Goal: Check status: Check status

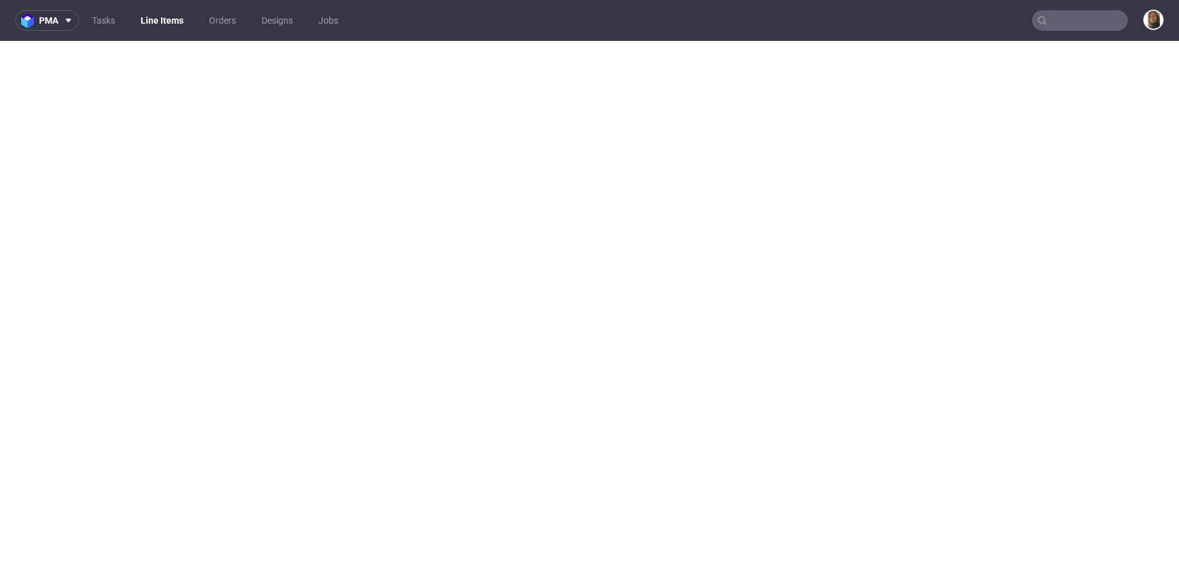
select select "in_progress"
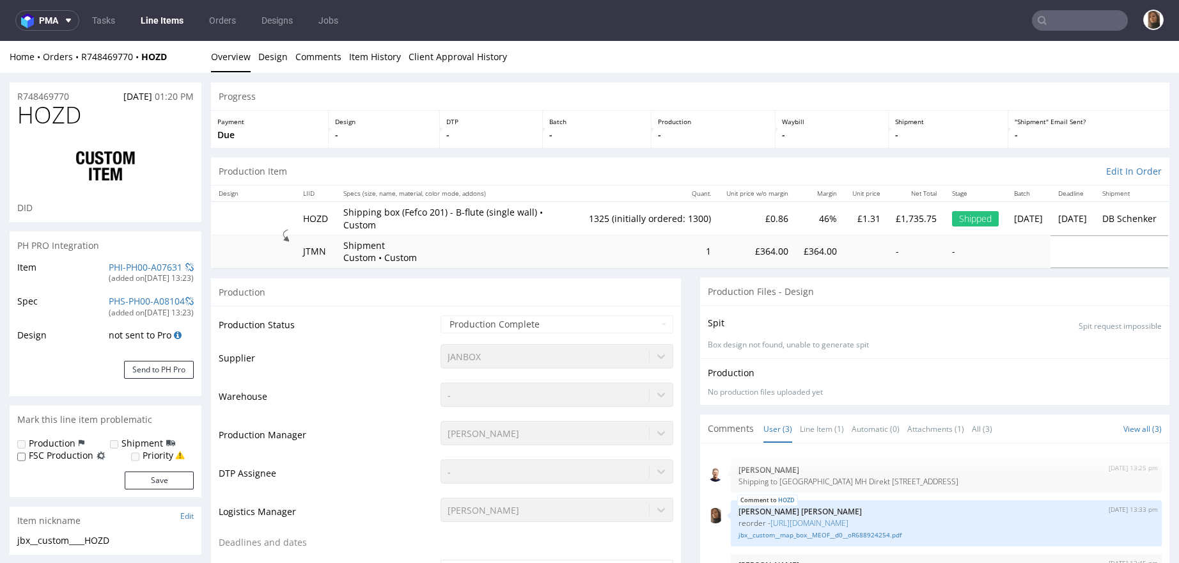
scroll to position [1216, 0]
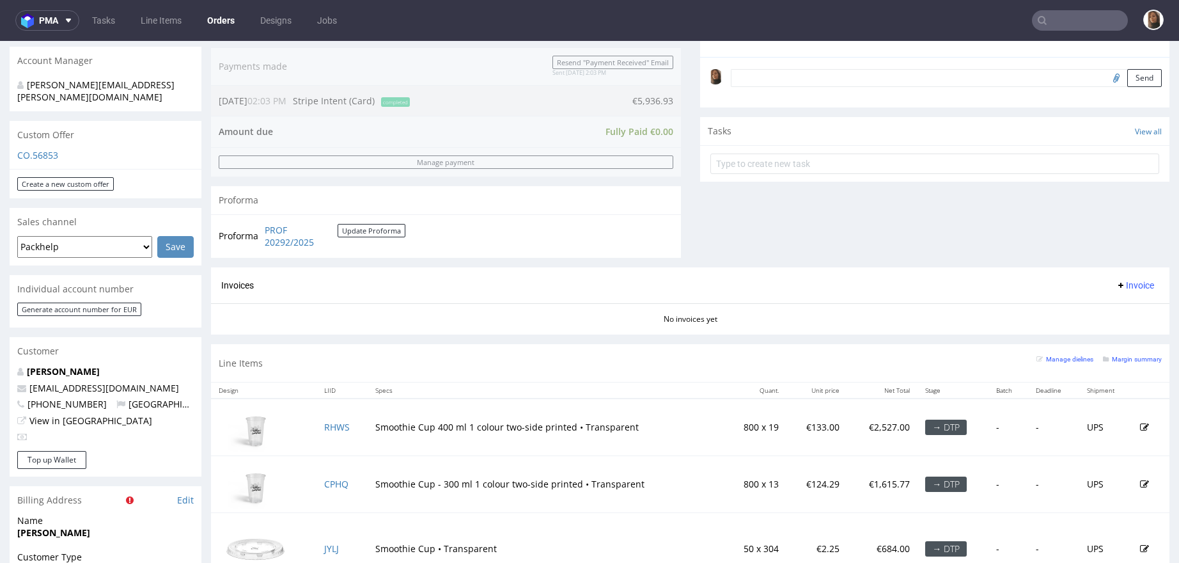
scroll to position [581, 0]
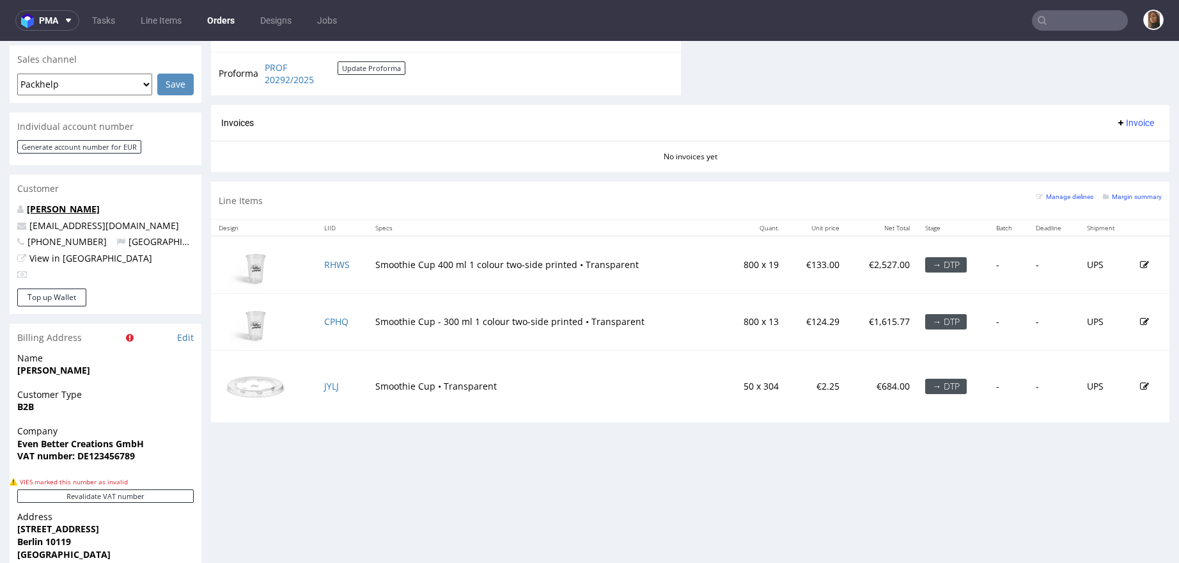
click at [58, 203] on link "[PERSON_NAME]" at bounding box center [63, 209] width 73 height 12
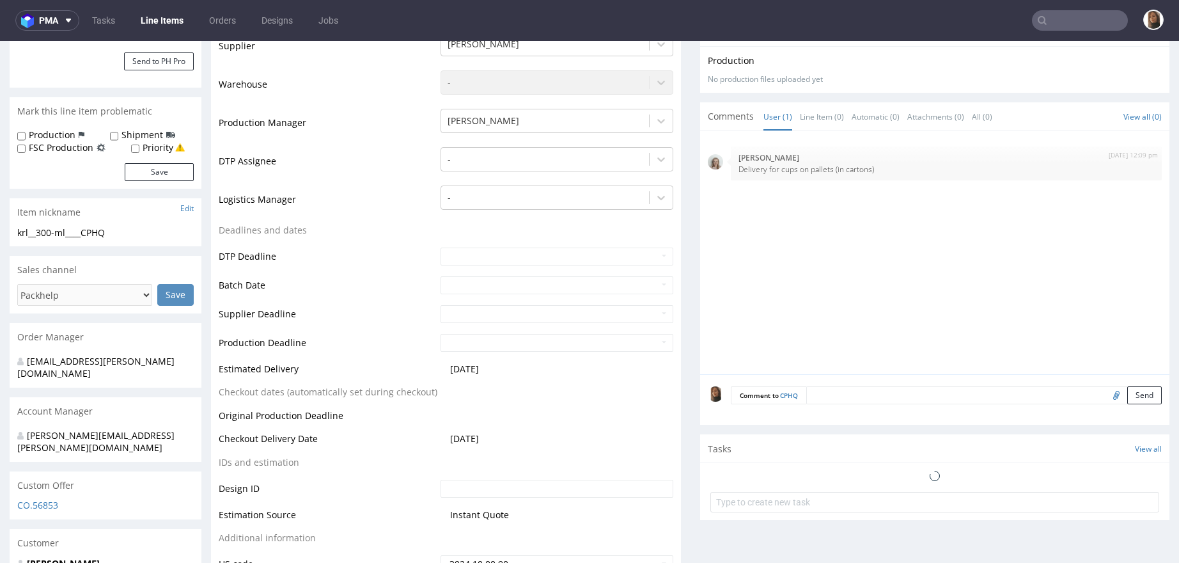
scroll to position [345, 0]
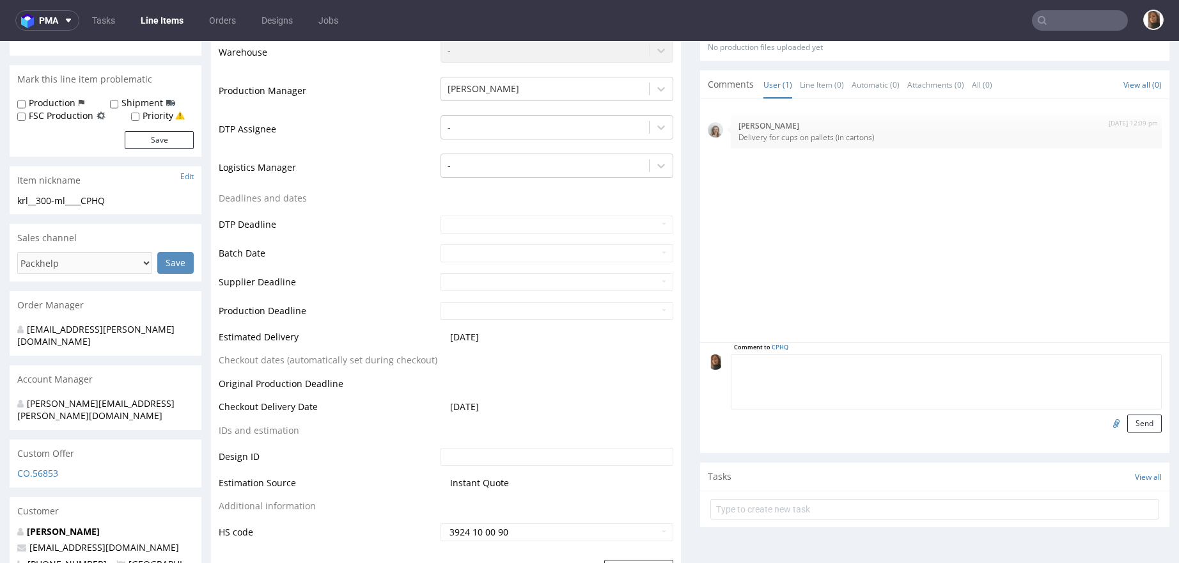
click at [843, 361] on textarea at bounding box center [947, 381] width 432 height 55
paste textarea "R488155727DPEH"
click at [810, 363] on textarea "reorder R488155727DPEH" at bounding box center [947, 381] width 432 height 55
type textarea "reorder R488155727_DPEH"
click at [1128, 421] on button "Send" at bounding box center [1145, 423] width 35 height 18
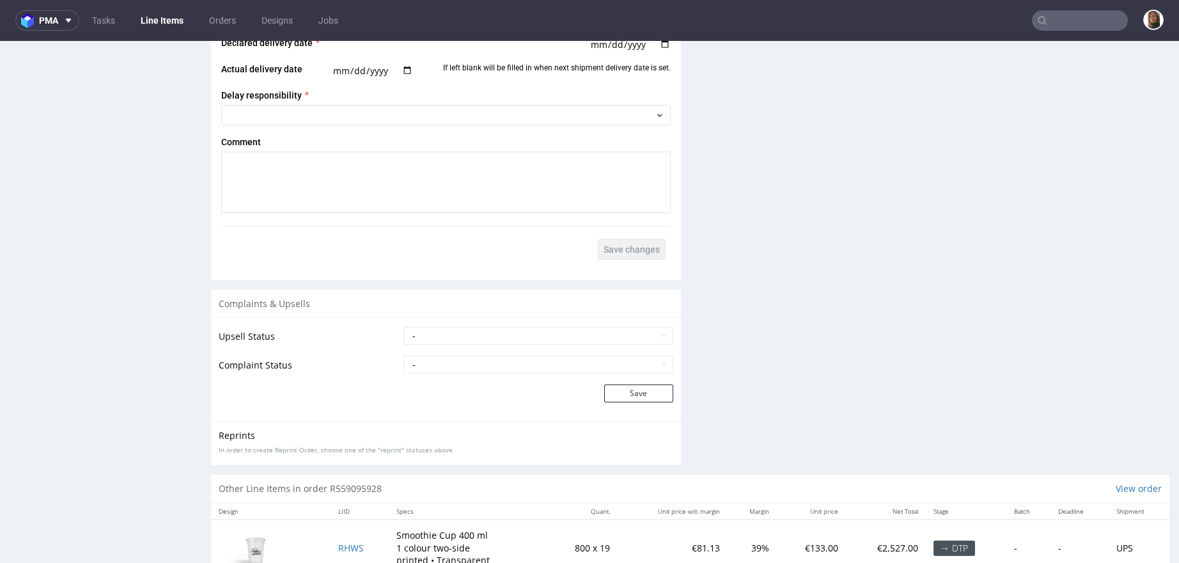
scroll to position [1992, 0]
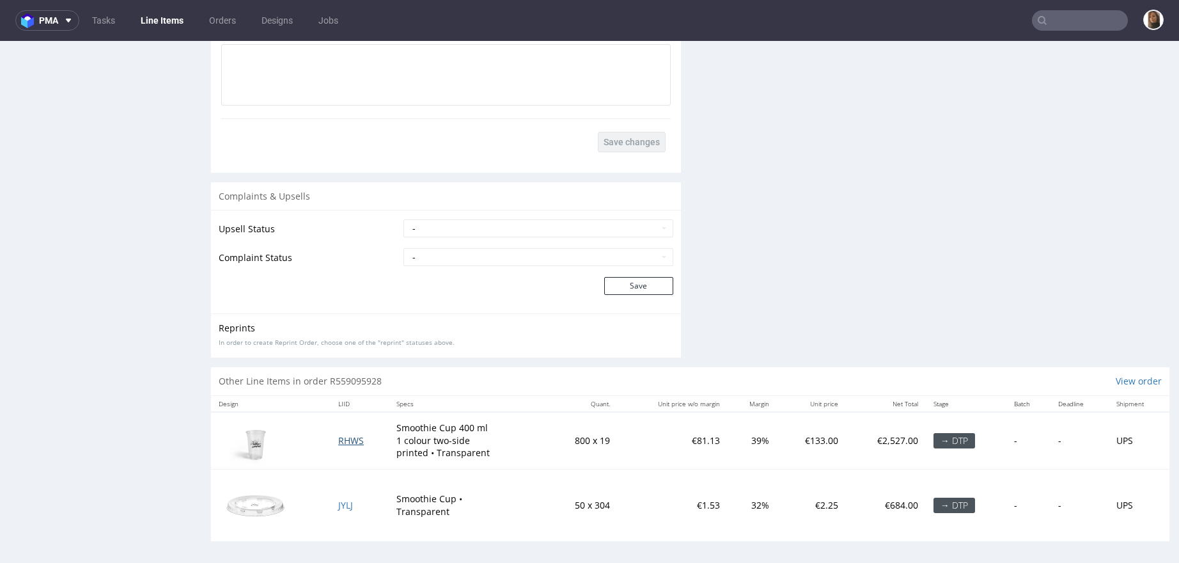
click at [338, 436] on span "RHWS" at bounding box center [351, 440] width 26 height 12
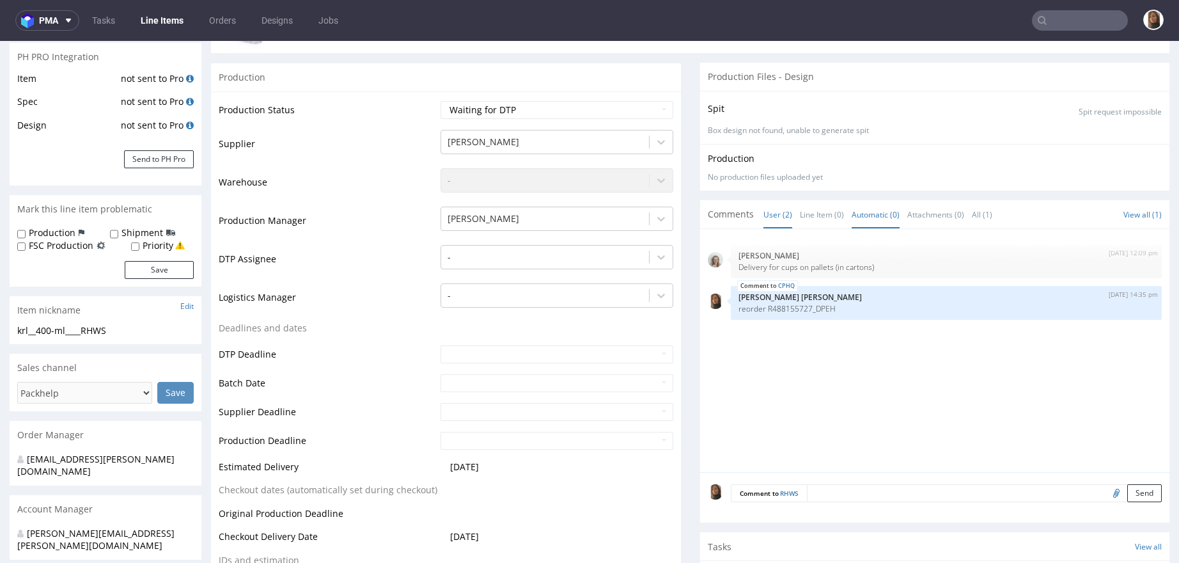
scroll to position [289, 0]
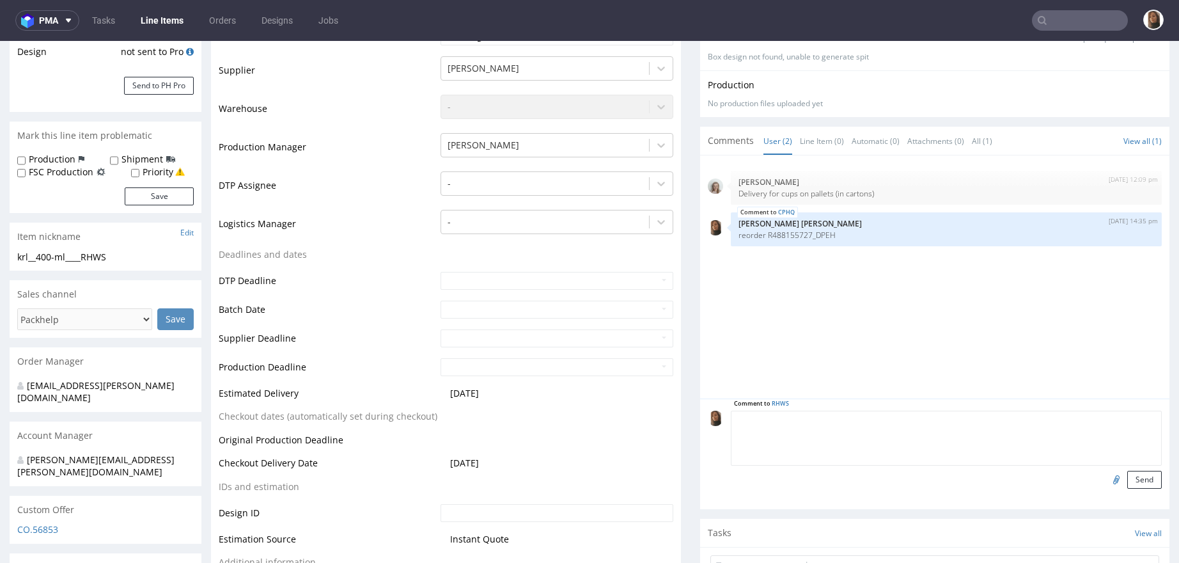
click at [840, 419] on textarea at bounding box center [947, 438] width 432 height 55
paste textarea "DTTZ"
type textarea "reorder DTTZ"
click at [1128, 476] on button "Send" at bounding box center [1145, 480] width 35 height 18
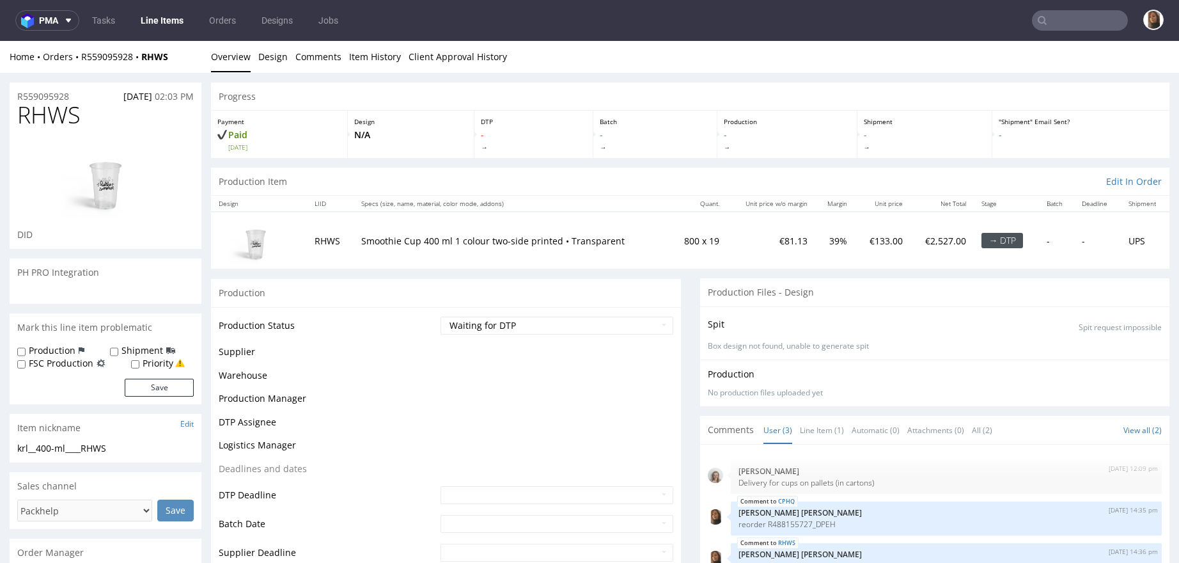
scroll to position [0, 0]
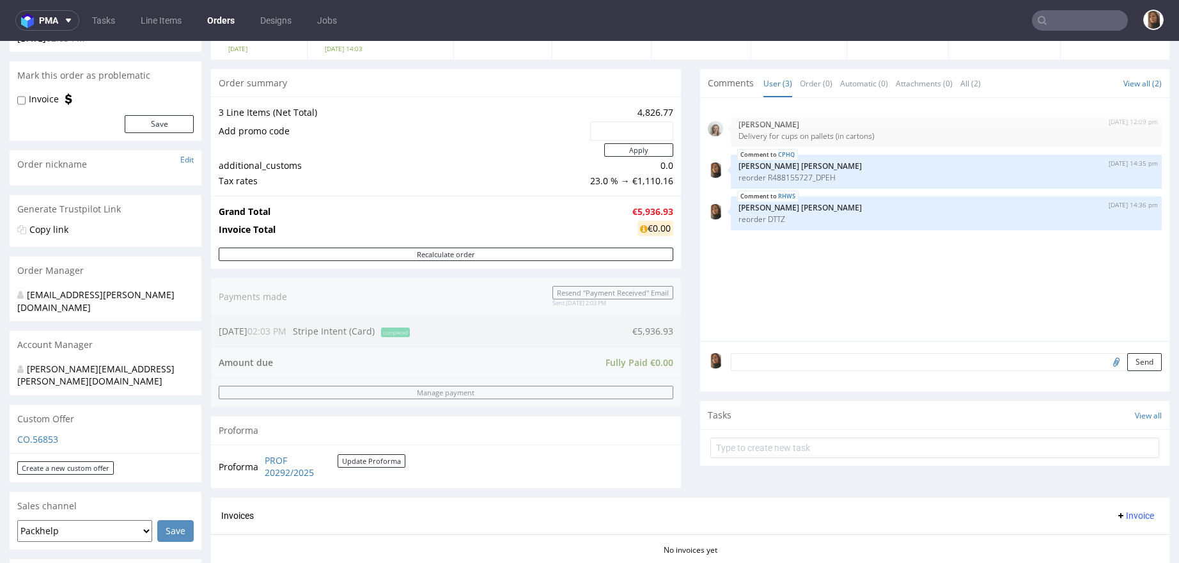
scroll to position [258, 0]
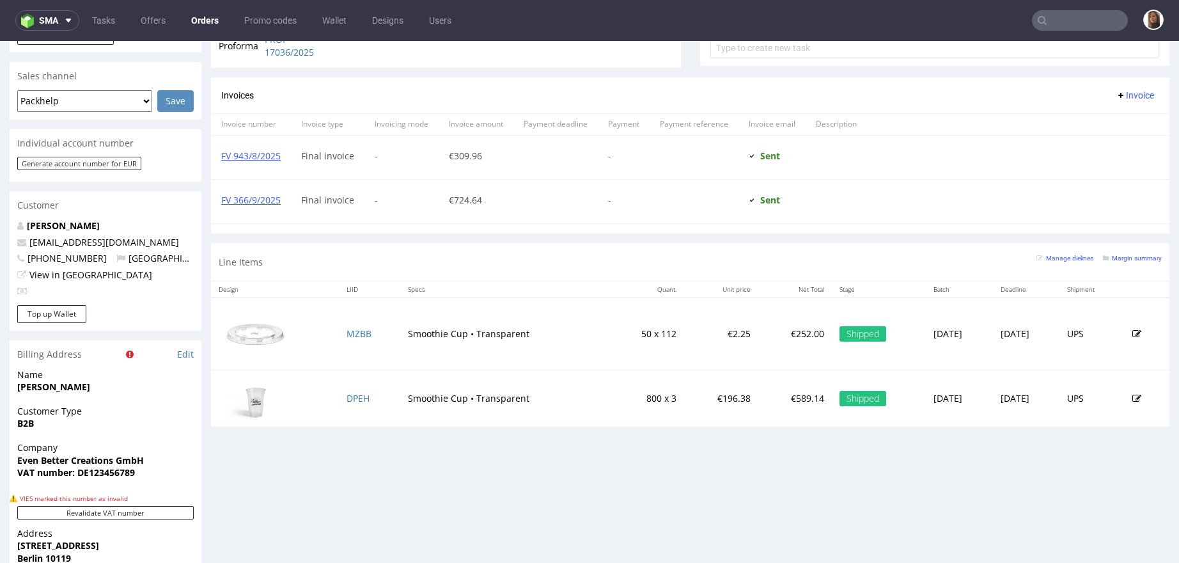
scroll to position [588, 0]
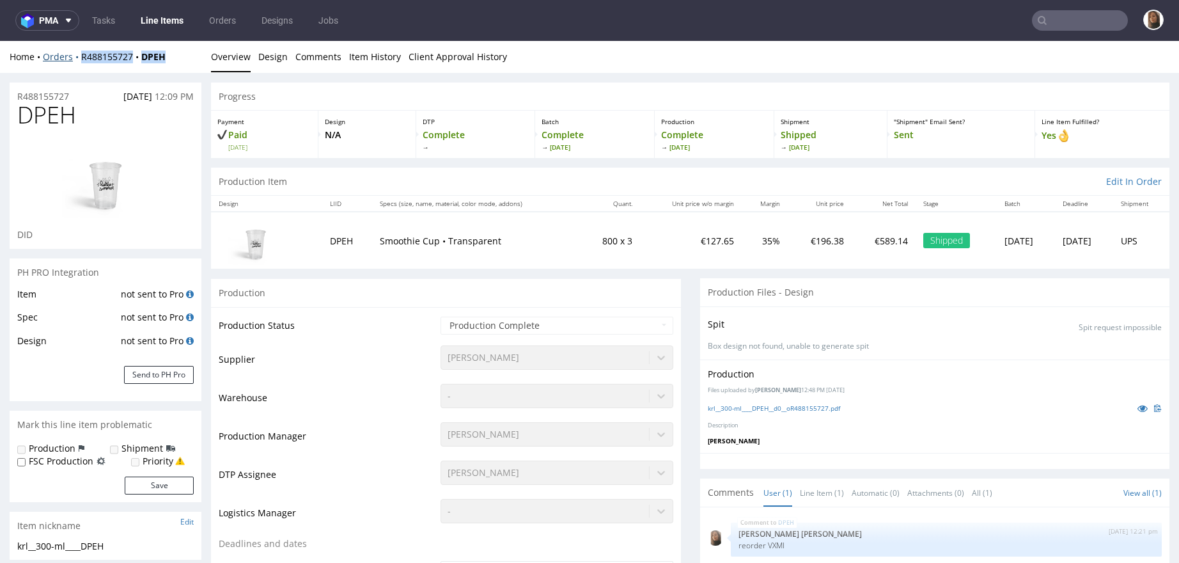
drag, startPoint x: 175, startPoint y: 59, endPoint x: 79, endPoint y: 56, distance: 96.0
click at [79, 56] on div "Home Orders R488155727 DPEH" at bounding box center [106, 57] width 192 height 13
copy div "R488155727 DPEH"
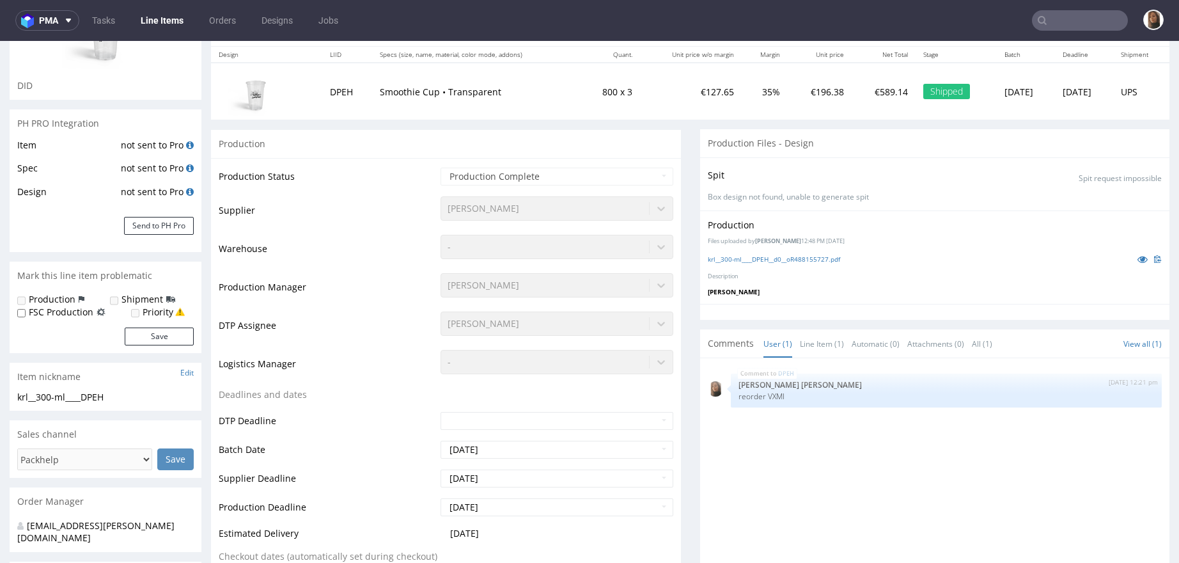
scroll to position [316, 0]
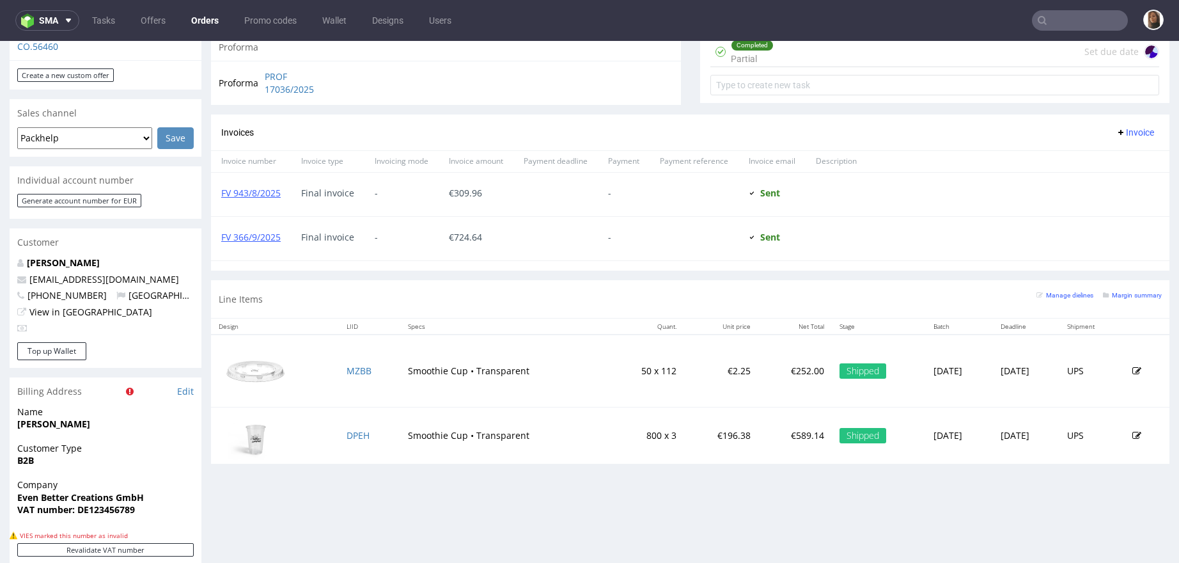
scroll to position [569, 0]
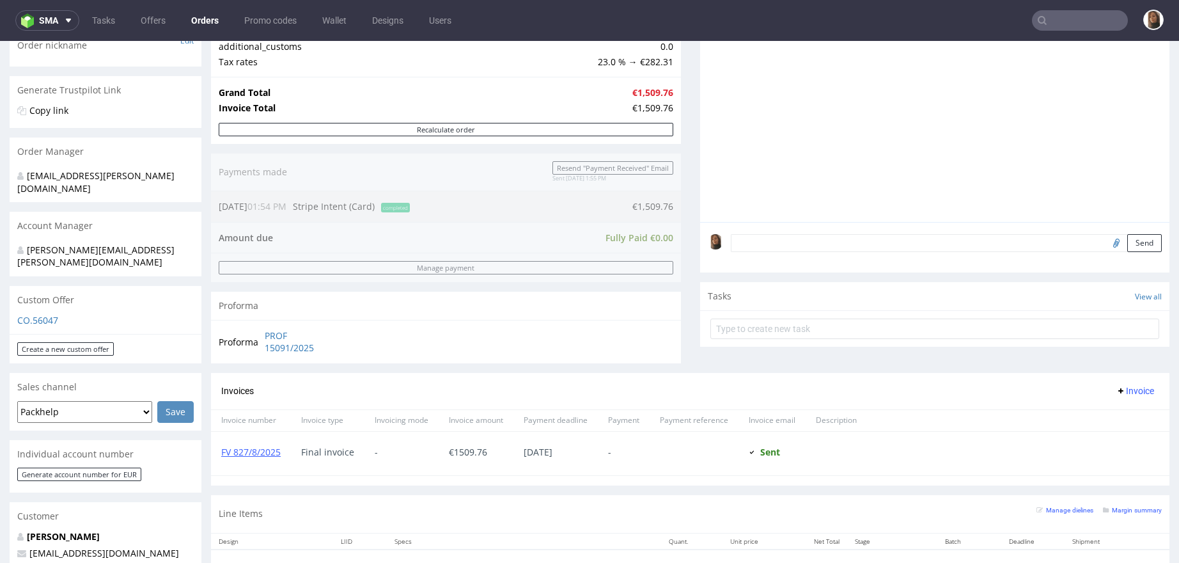
scroll to position [449, 0]
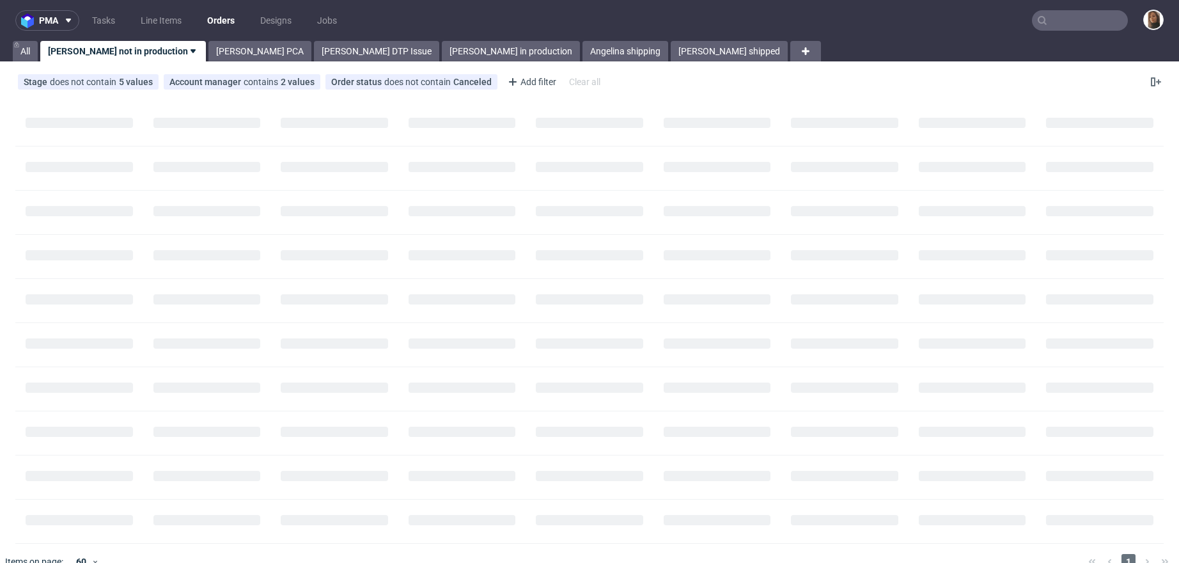
click at [1062, 20] on input "text" at bounding box center [1080, 20] width 96 height 20
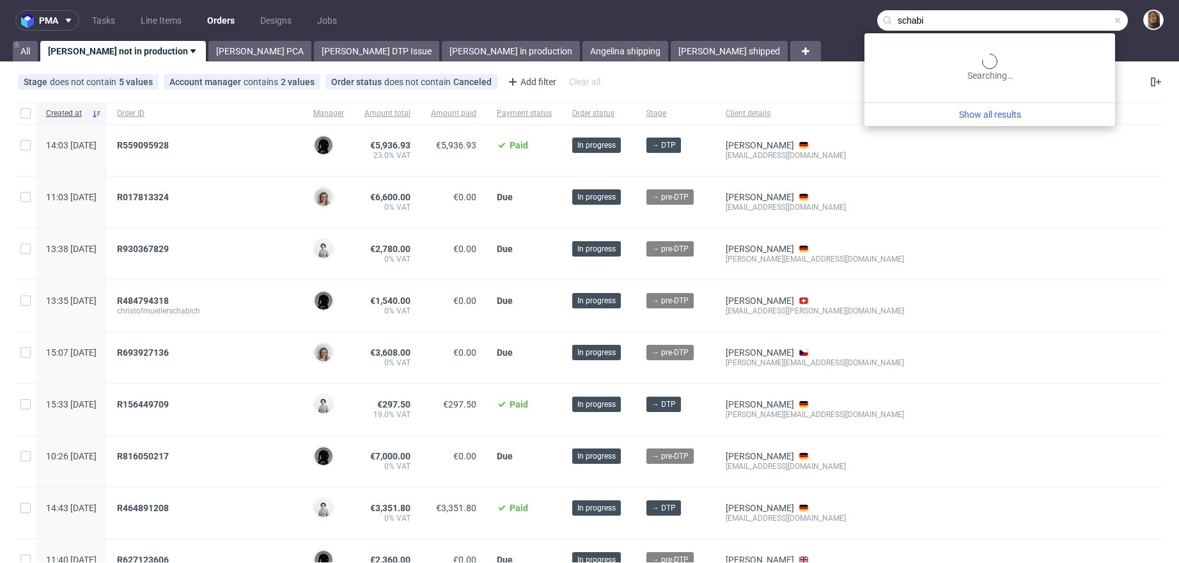
type input "schabi"
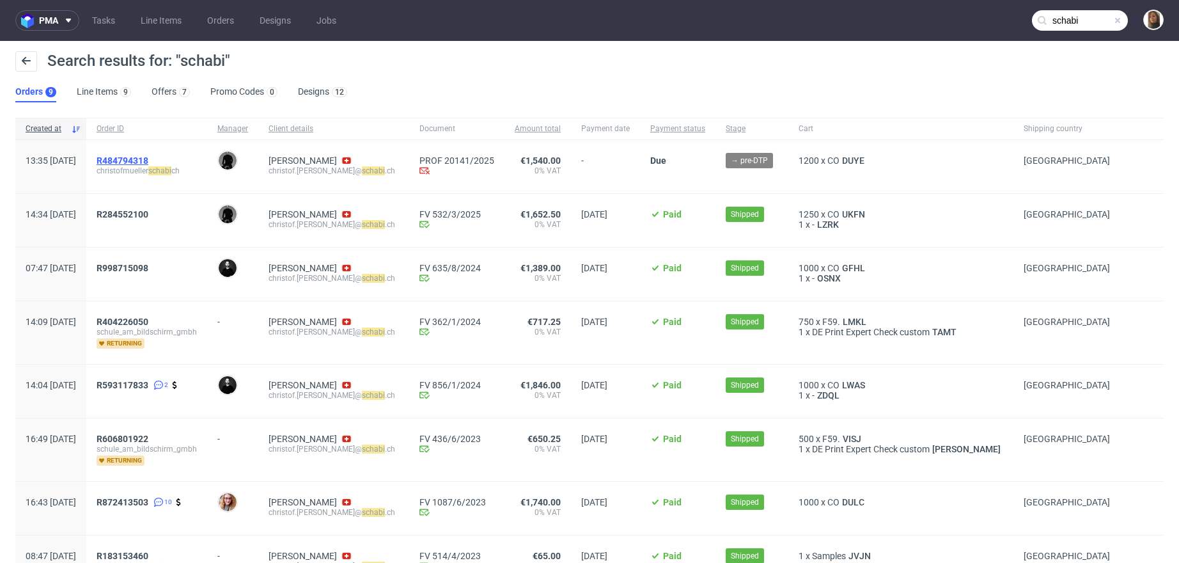
click at [148, 156] on span "R484794318" at bounding box center [123, 160] width 52 height 10
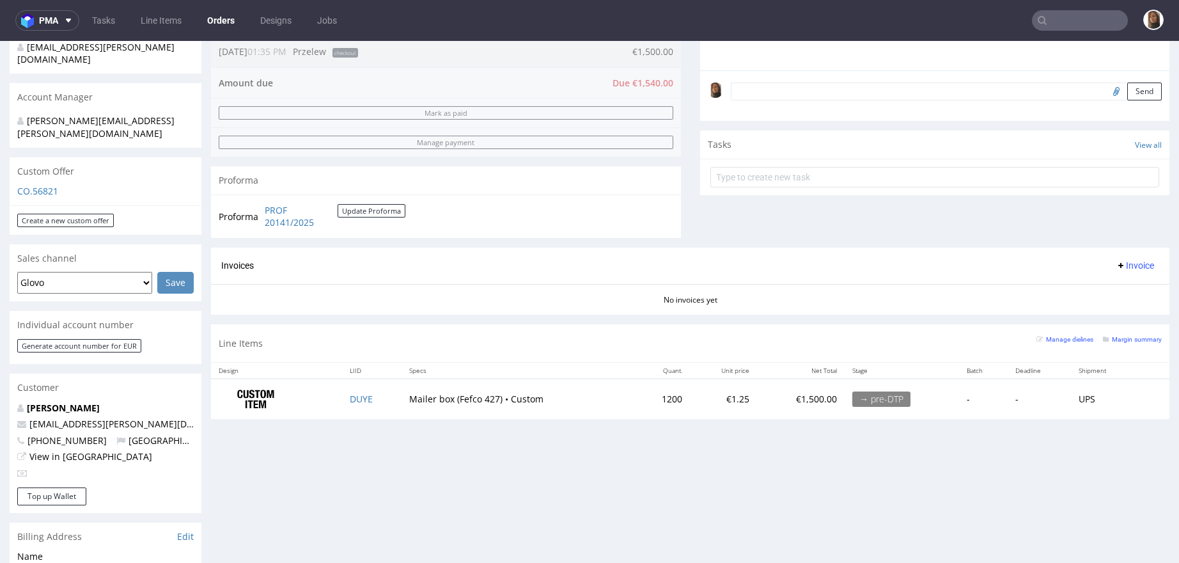
scroll to position [466, 0]
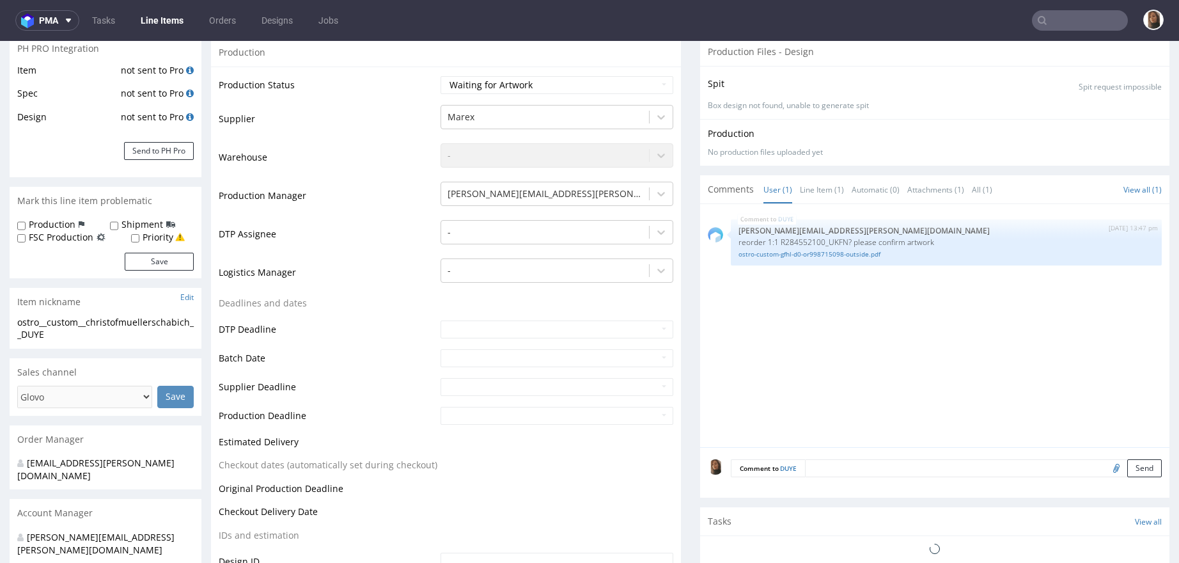
scroll to position [385, 0]
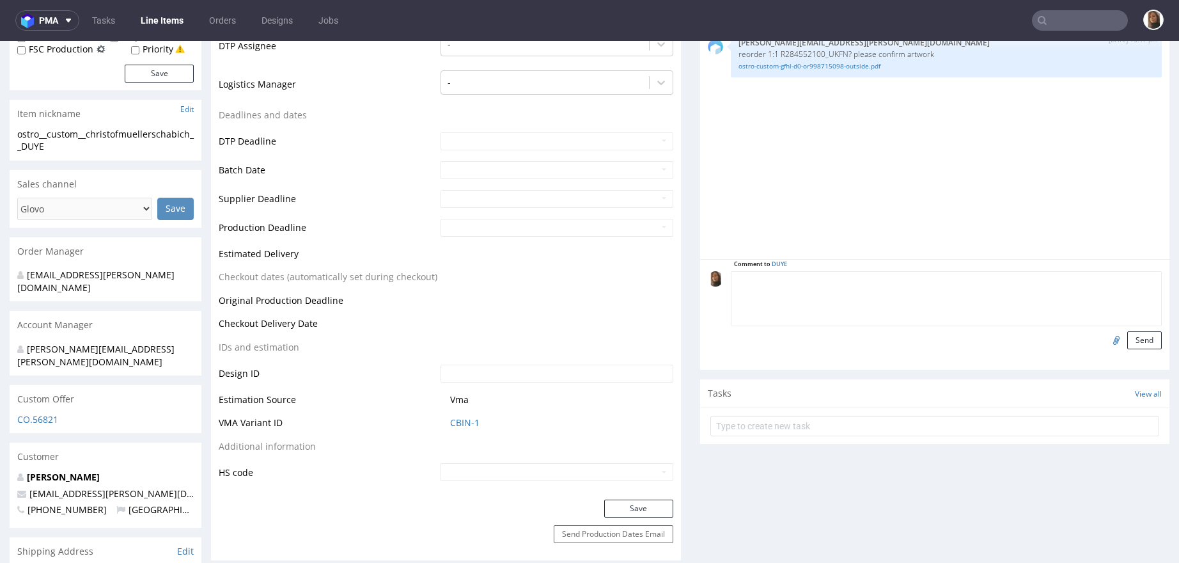
click at [832, 282] on textarea at bounding box center [947, 298] width 432 height 55
type textarea "reorder confirmed"
click at [1128, 338] on button "Send" at bounding box center [1145, 340] width 35 height 18
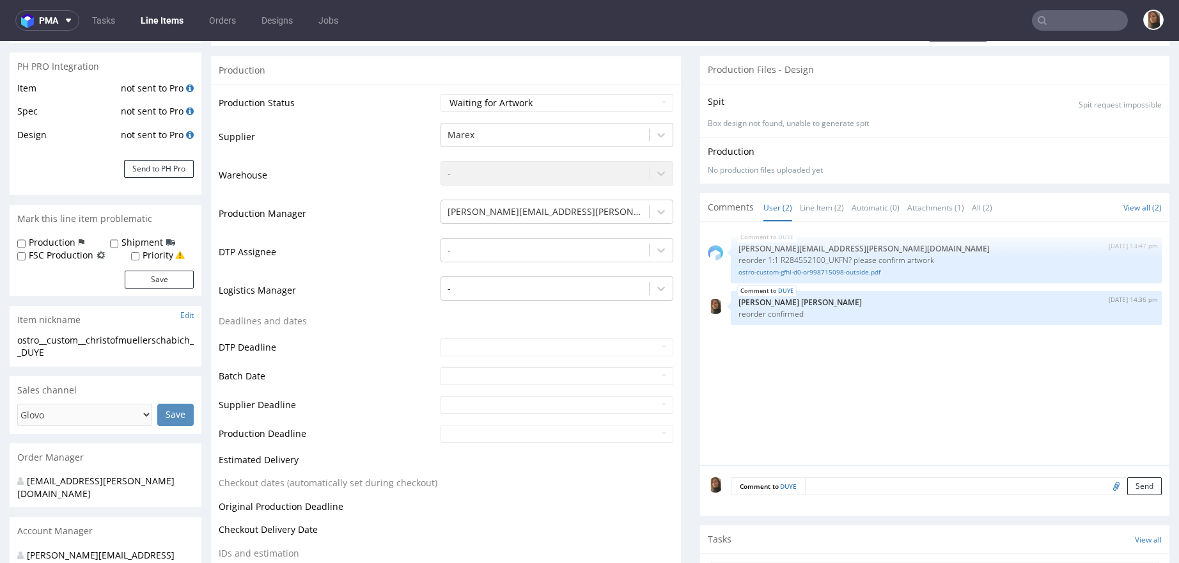
scroll to position [0, 0]
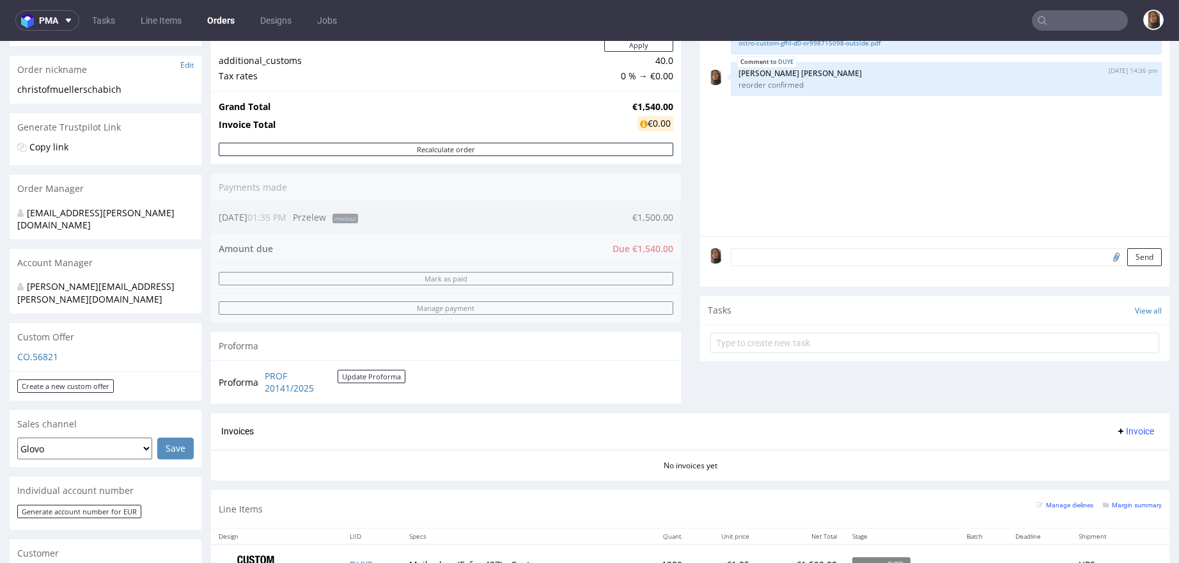
scroll to position [467, 0]
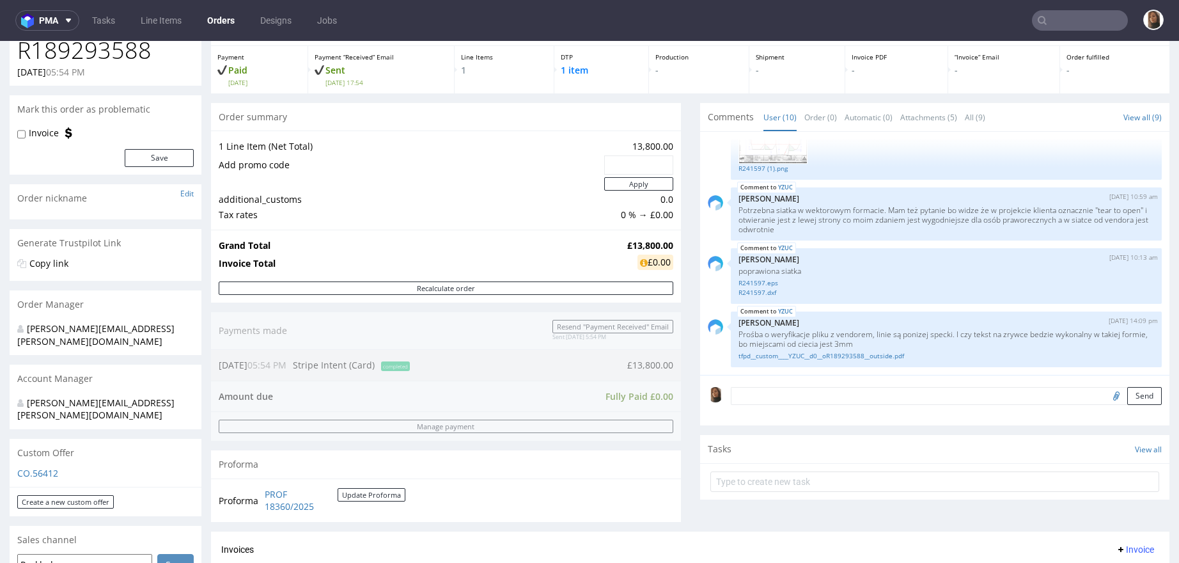
scroll to position [308, 0]
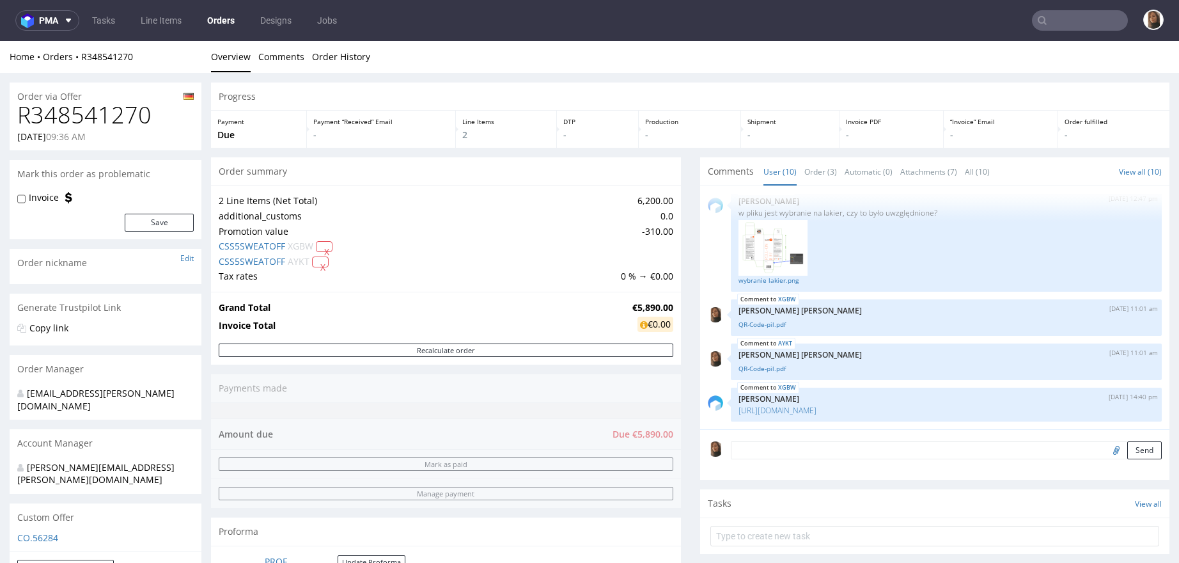
scroll to position [289, 0]
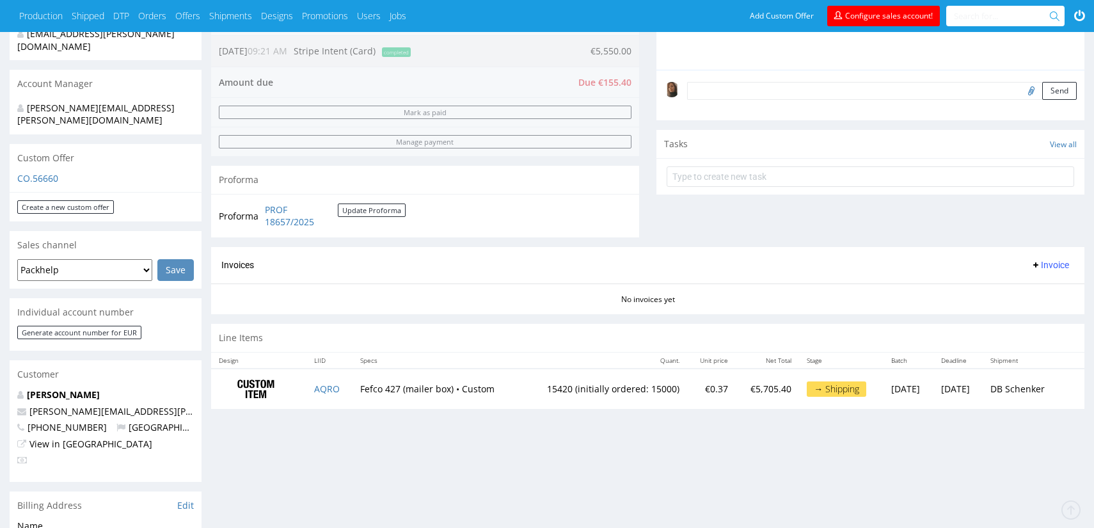
scroll to position [437, 0]
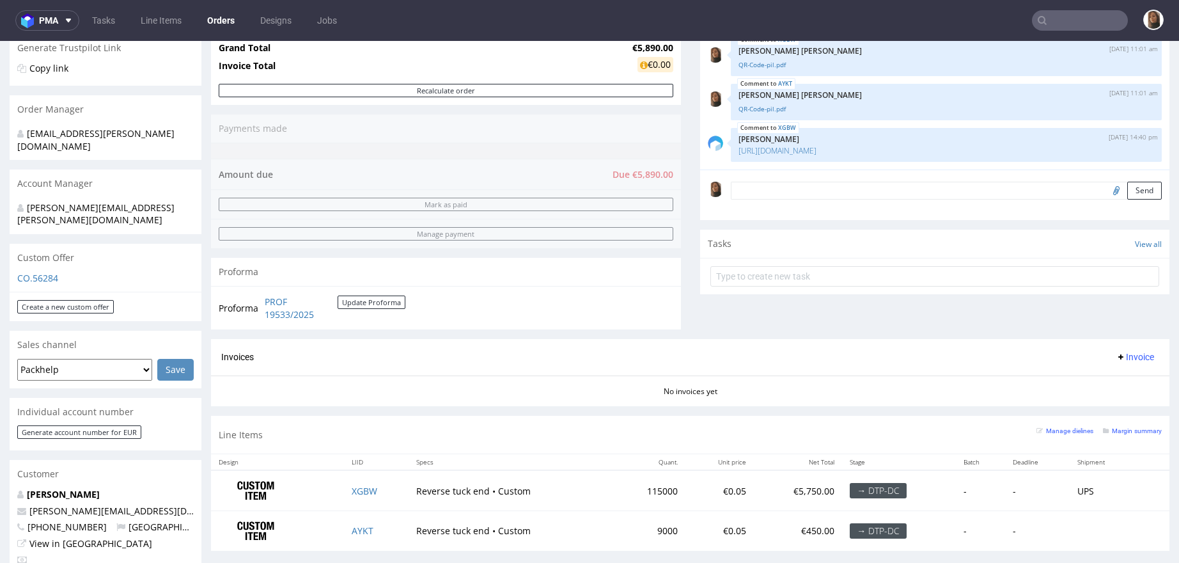
scroll to position [342, 0]
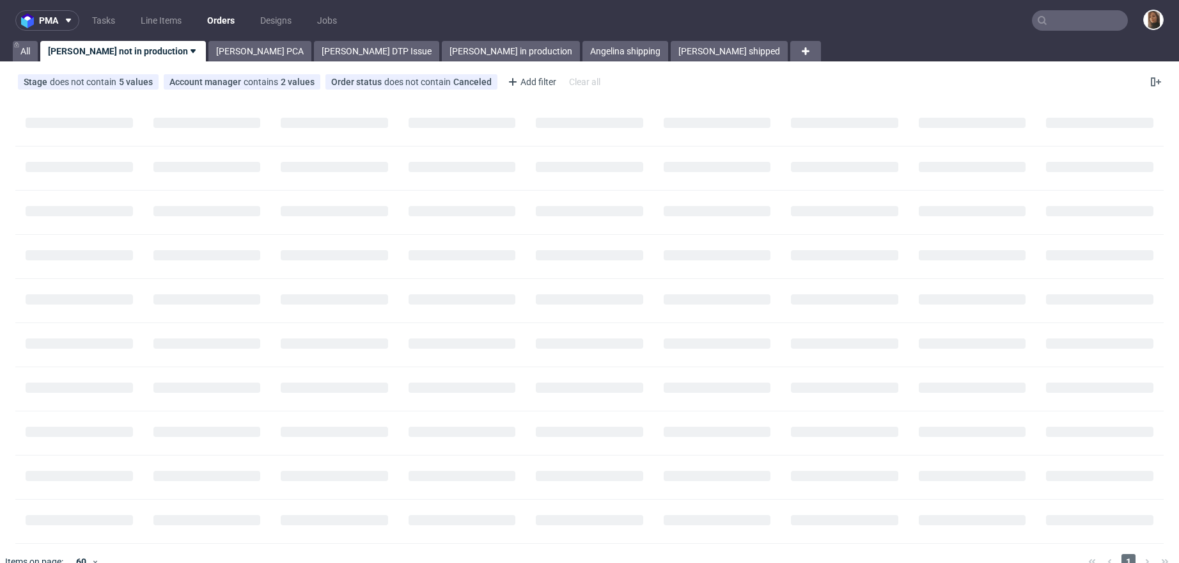
click at [1060, 22] on input "text" at bounding box center [1080, 20] width 96 height 20
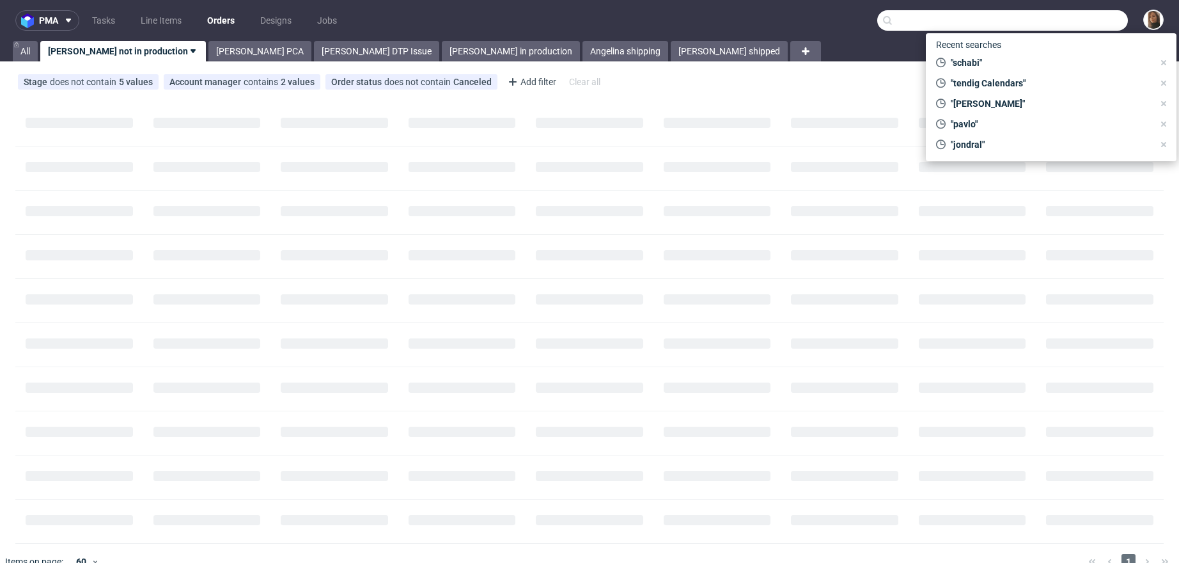
paste input "R221512064"
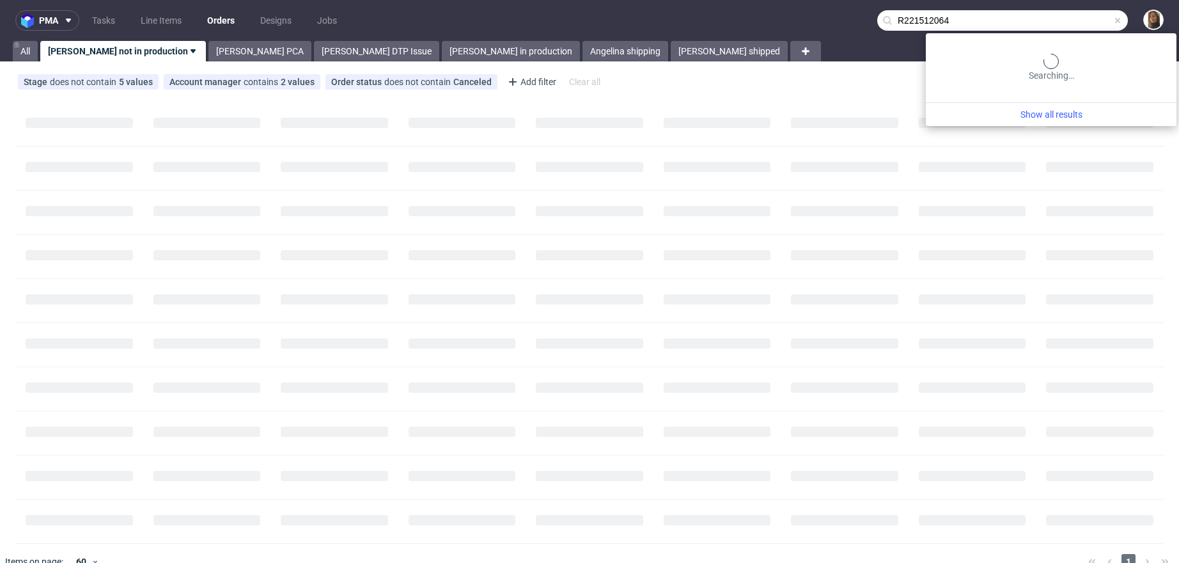
type input "R221512064"
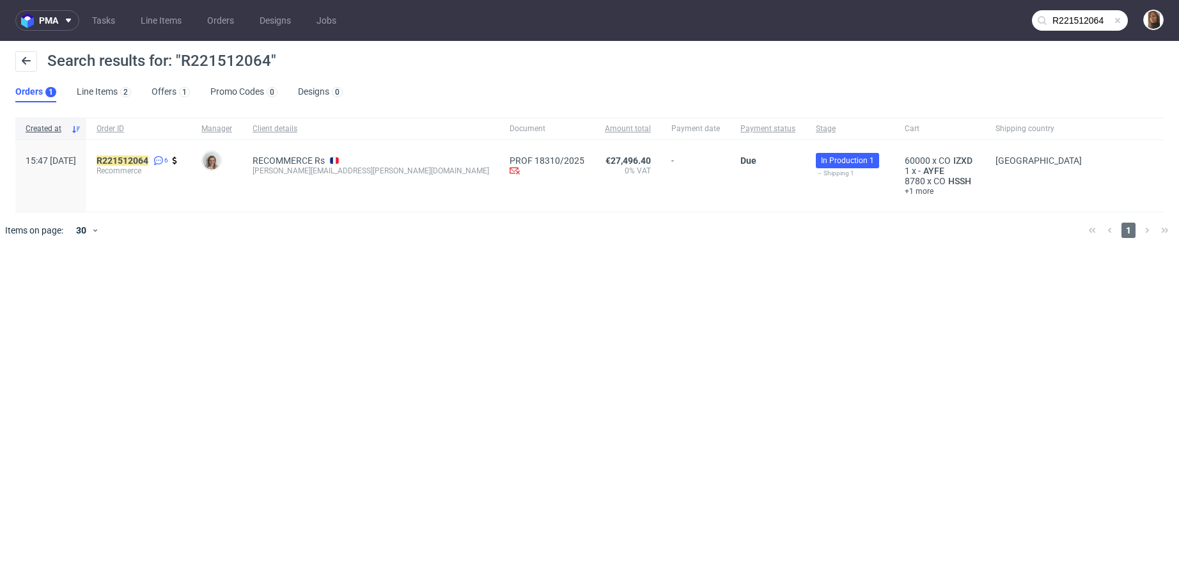
click at [158, 150] on div "R221512064 6 Recommerce" at bounding box center [138, 176] width 105 height 72
click at [148, 157] on mark "R221512064" at bounding box center [123, 160] width 52 height 10
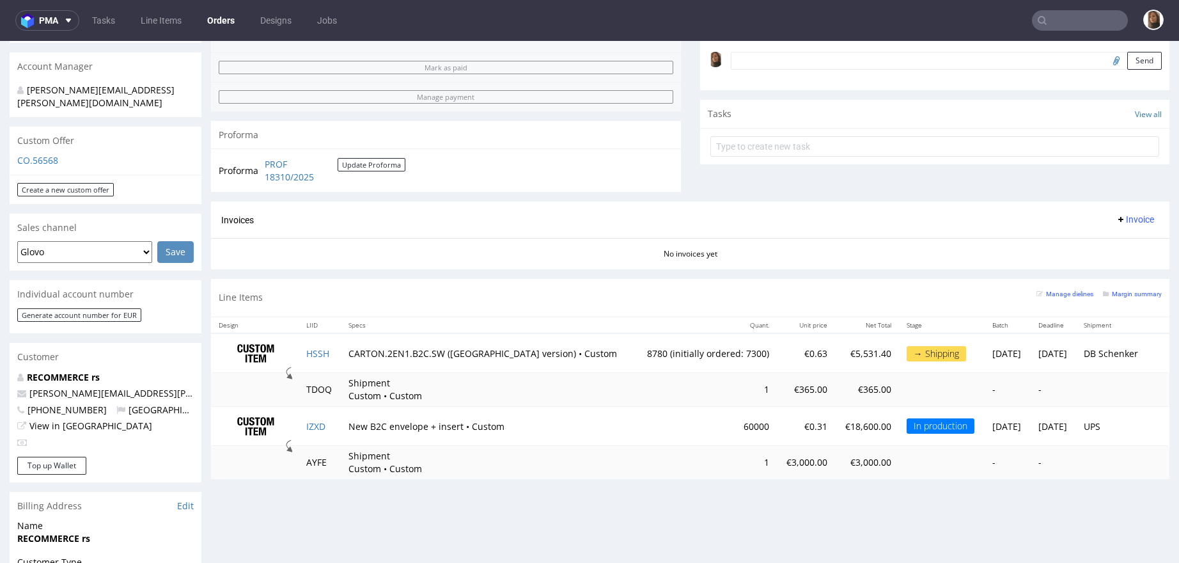
scroll to position [389, 0]
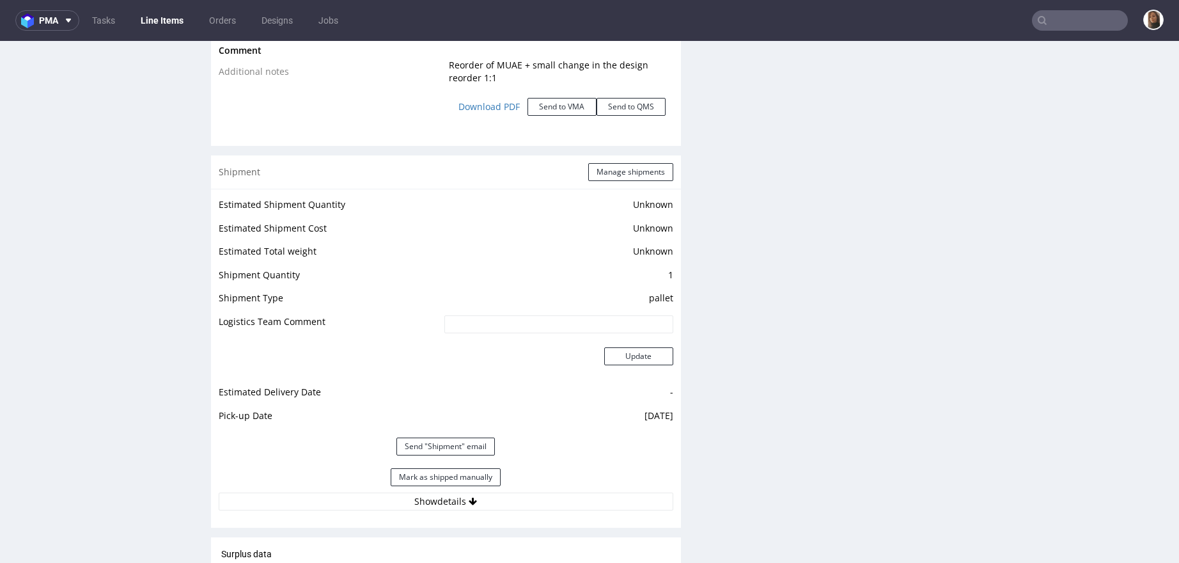
scroll to position [1845, 0]
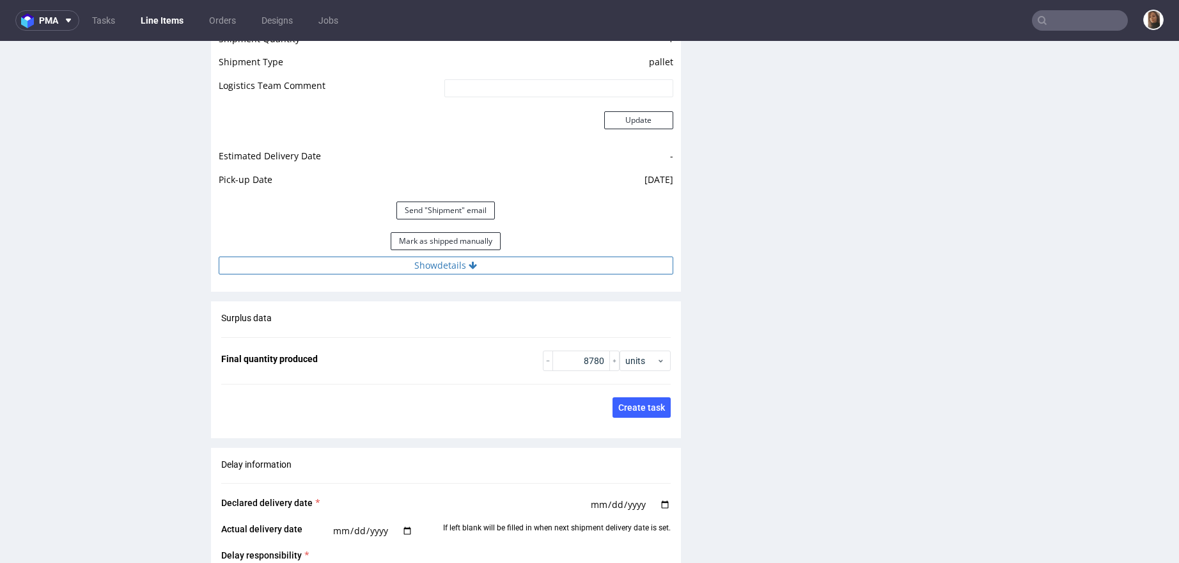
click at [414, 262] on button "Show details" at bounding box center [446, 265] width 455 height 18
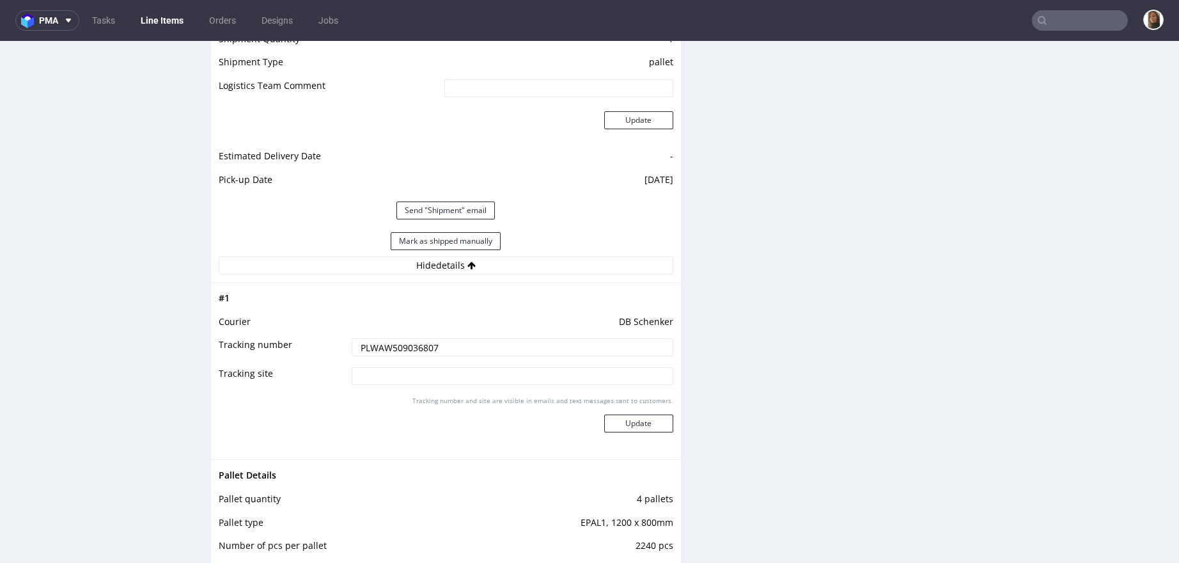
drag, startPoint x: 441, startPoint y: 347, endPoint x: 274, endPoint y: 347, distance: 166.9
click at [273, 347] on tr "Tracking number PLWAW509036807" at bounding box center [446, 351] width 455 height 29
click at [311, 232] on div "Mark as shipped manually" at bounding box center [446, 241] width 455 height 31
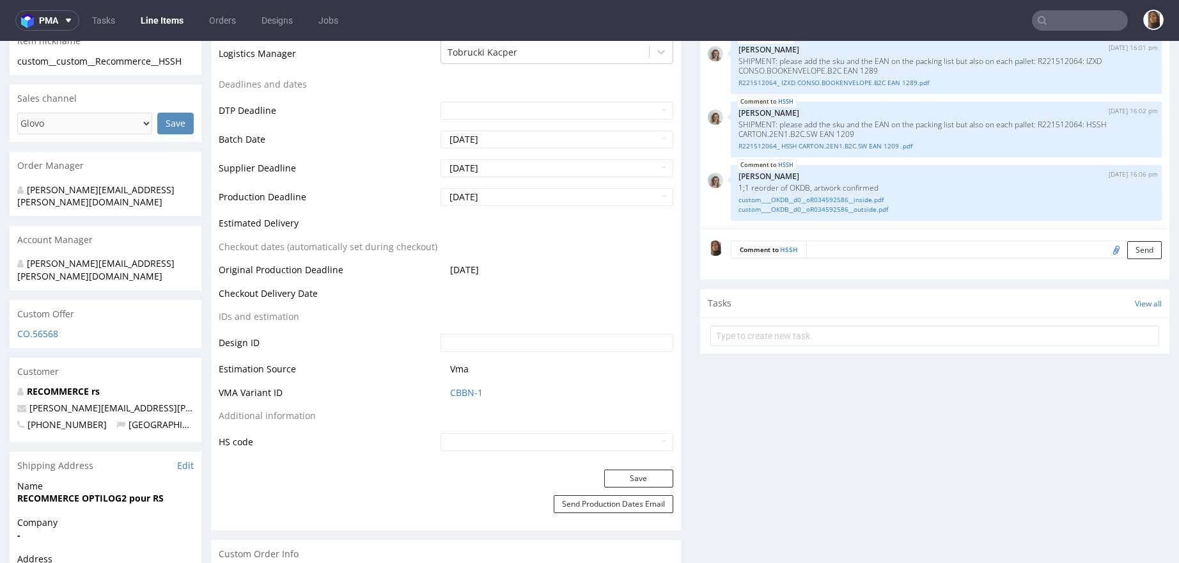
scroll to position [0, 0]
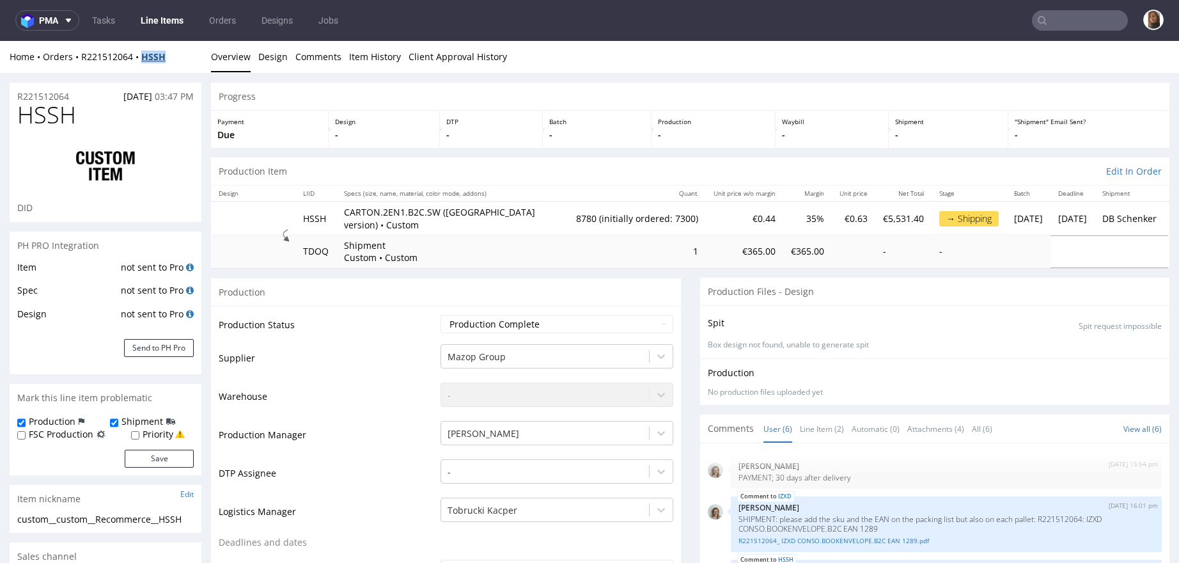
copy strong "HSSH"
copy link "R221512064"
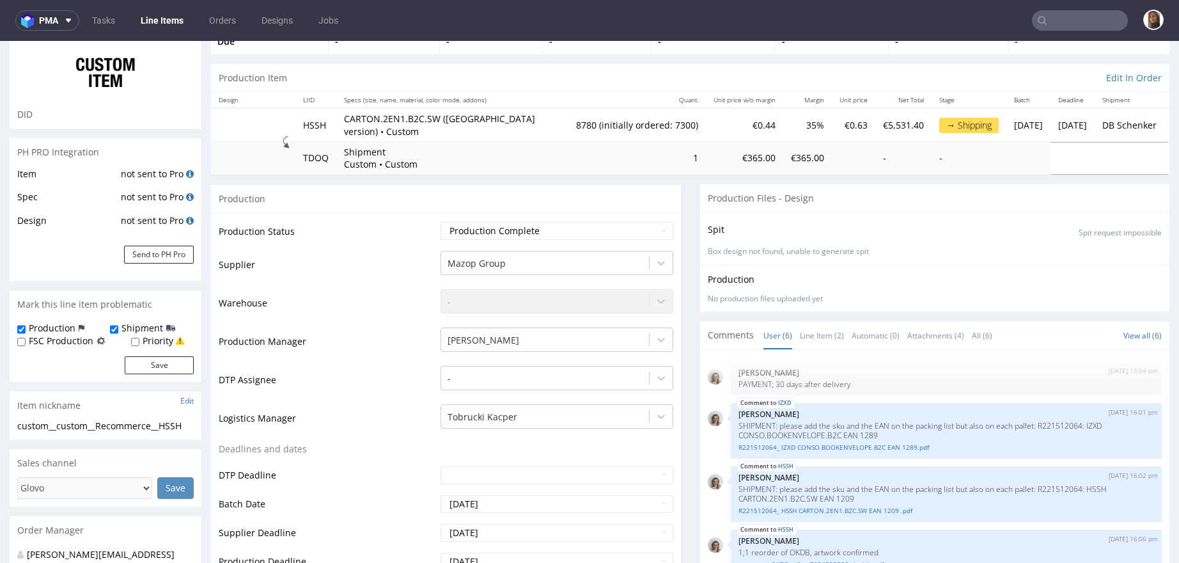
scroll to position [264, 0]
